Goal: Task Accomplishment & Management: Complete application form

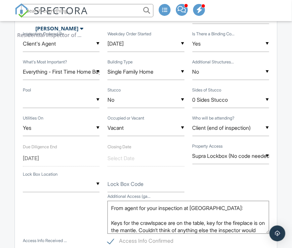
paste input "2930 Caney Creek Ln"
drag, startPoint x: 118, startPoint y: 10, endPoint x: 107, endPoint y: 0, distance: 14.7
click at [118, 10] on input "2930 Caney Creek Ln" at bounding box center [87, 10] width 132 height 13
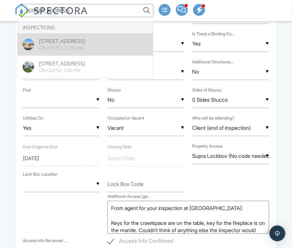
type input "2930 Caney Creek Ln"
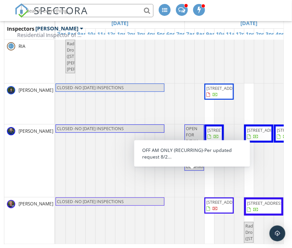
scroll to position [1125, 19]
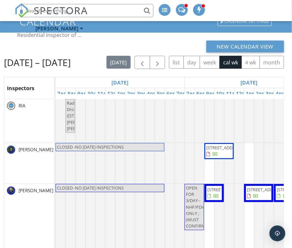
scroll to position [95, 0]
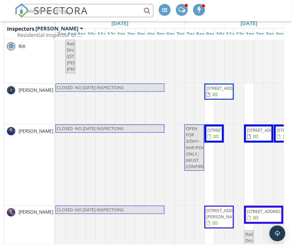
drag, startPoint x: 95, startPoint y: 244, endPoint x: 135, endPoint y: 246, distance: 40.1
click at [160, 244] on table "Inspectors Sun 9/28 Mon 9/29 Tue 9/30 Wed 10/1 Thu 10/2 Fri 10/3 Sat 10/4 7am 8…" at bounding box center [144, 131] width 280 height 227
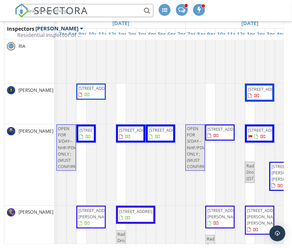
scroll to position [0, 133]
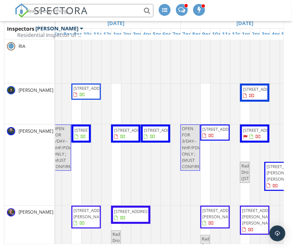
click at [24, 174] on div "Andrew Binosa" at bounding box center [29, 165] width 50 height 81
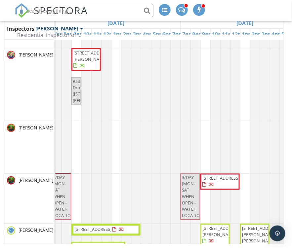
scroll to position [0, 0]
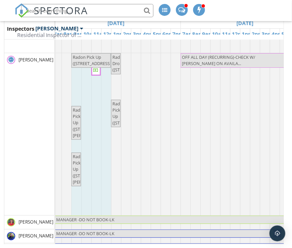
drag, startPoint x: 81, startPoint y: 69, endPoint x: 101, endPoint y: 80, distance: 22.8
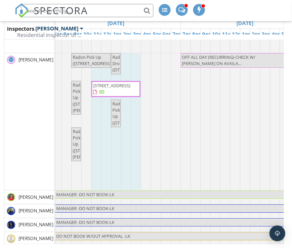
drag, startPoint x: 100, startPoint y: 82, endPoint x: 134, endPoint y: 83, distance: 33.8
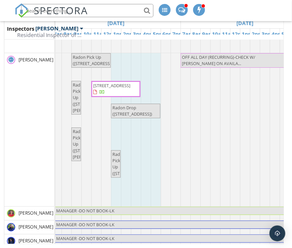
drag, startPoint x: 120, startPoint y: 113, endPoint x: 154, endPoint y: 110, distance: 33.9
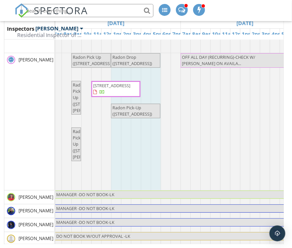
drag, startPoint x: 121, startPoint y: 120, endPoint x: 162, endPoint y: 116, distance: 41.5
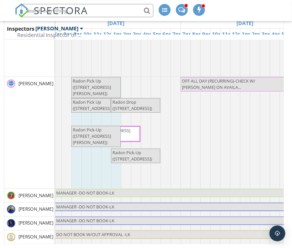
drag, startPoint x: 81, startPoint y: 147, endPoint x: 112, endPoint y: 144, distance: 31.6
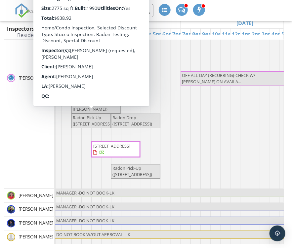
drag, startPoint x: 17, startPoint y: 126, endPoint x: 24, endPoint y: 126, distance: 7.3
click at [20, 127] on div "[PERSON_NAME]" at bounding box center [29, 129] width 50 height 117
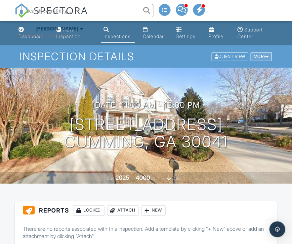
click at [268, 58] on div at bounding box center [267, 57] width 3 height 4
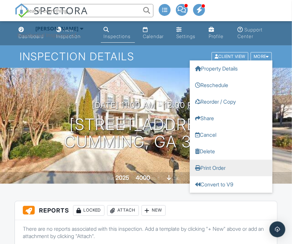
click at [209, 167] on link "Print Order" at bounding box center [231, 168] width 83 height 17
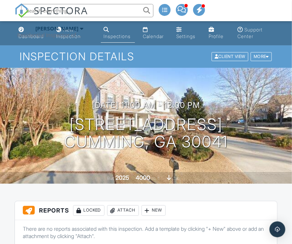
paste input "[STREET_ADDRESS]"
click at [110, 10] on input "[STREET_ADDRESS]" at bounding box center [87, 10] width 132 height 13
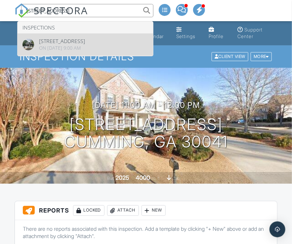
type input "[STREET_ADDRESS]"
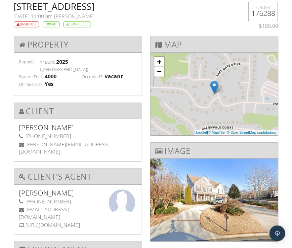
click at [25, 5] on h2 "[STREET_ADDRESS]" at bounding box center [123, 6] width 219 height 9
drag, startPoint x: 25, startPoint y: 5, endPoint x: 124, endPoint y: 8, distance: 99.3
click at [124, 8] on h2 "[STREET_ADDRESS]" at bounding box center [123, 6] width 219 height 9
copy h2 "[STREET_ADDRESS]"
click at [149, 7] on h2 "[STREET_ADDRESS]" at bounding box center [123, 6] width 219 height 9
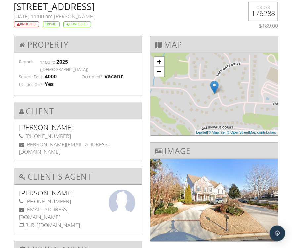
click at [149, 7] on h2 "[STREET_ADDRESS]" at bounding box center [123, 6] width 219 height 9
copy h2 "Cumming"
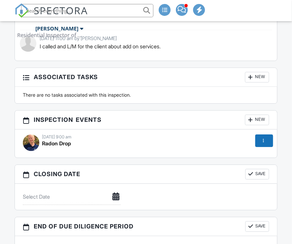
click at [258, 116] on div "New" at bounding box center [257, 119] width 24 height 11
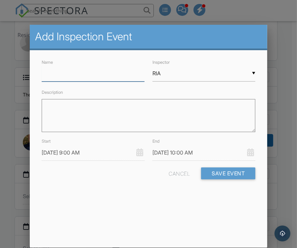
click at [99, 76] on input "Name" at bounding box center [93, 74] width 103 height 16
type input "Radon Pick Up"
click at [191, 77] on div "▼ RIA RIA Conner Scott Andrew Binosa Mike Gonzalez Doug Ford Martin Peters Drew…" at bounding box center [204, 74] width 103 height 16
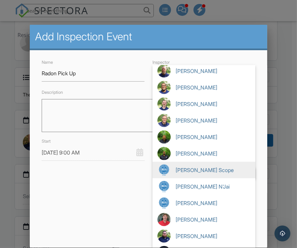
scroll to position [495, 0]
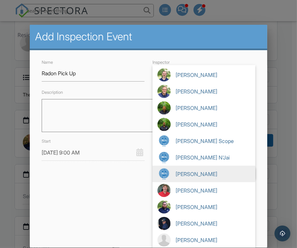
click at [164, 174] on img at bounding box center [163, 174] width 13 height 13
type input "[PERSON_NAME]"
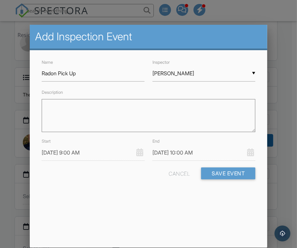
click at [89, 151] on input "09/27/2025 9:00 AM" at bounding box center [93, 153] width 103 height 16
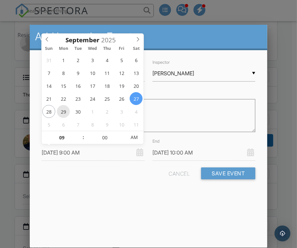
type input "09/29/2025 9:00 AM"
type input "09/29/2025 10:00 AM"
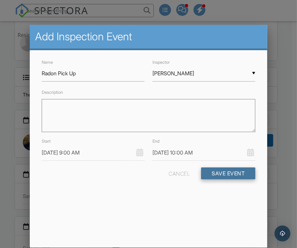
click at [228, 172] on button "Save Event" at bounding box center [228, 174] width 54 height 12
